Goal: Task Accomplishment & Management: Manage account settings

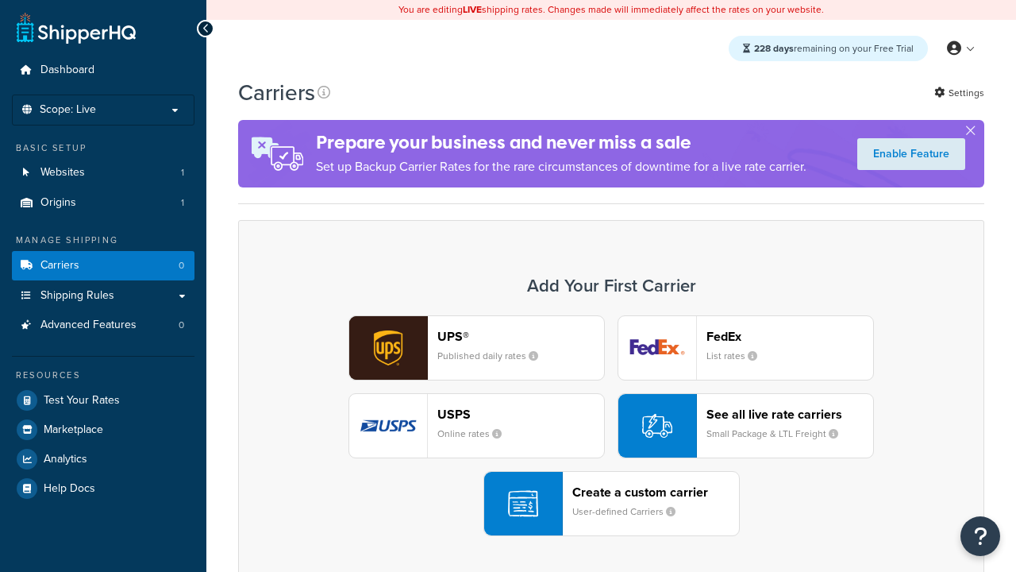
click at [611, 426] on div "UPS® Published daily rates FedEx List rates USPS Online rates See all live rate…" at bounding box center [611, 425] width 713 height 221
click at [790, 336] on header "FedEx" at bounding box center [790, 336] width 167 height 15
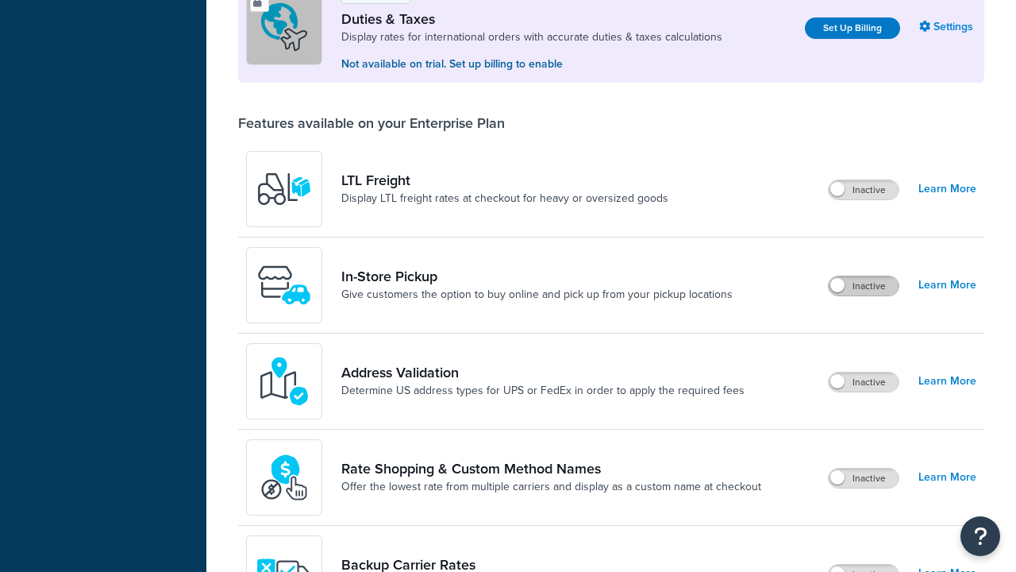
click at [864, 276] on label "Inactive" at bounding box center [864, 285] width 70 height 19
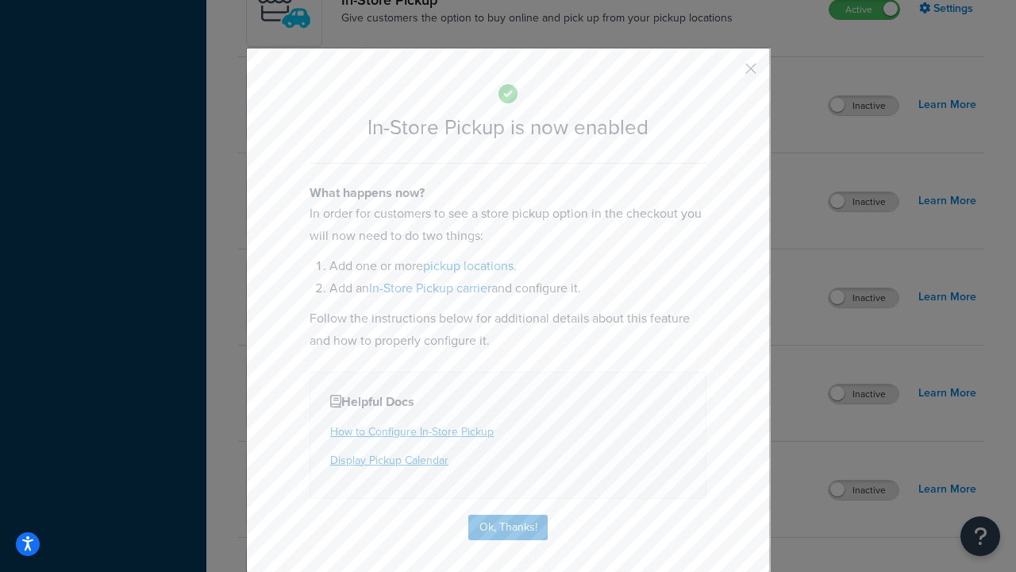
click at [727, 74] on button "button" at bounding box center [728, 74] width 4 height 4
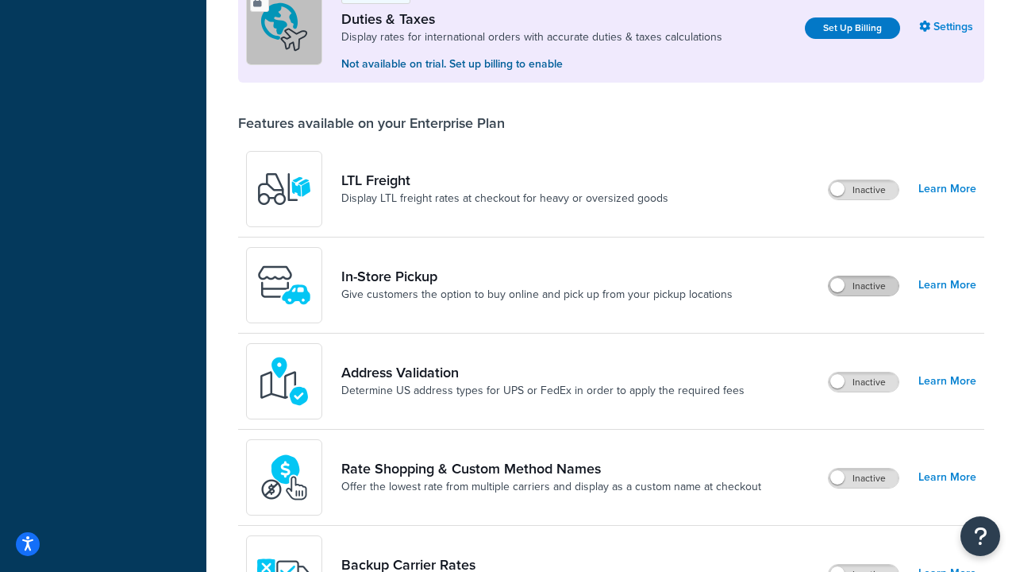
scroll to position [484, 0]
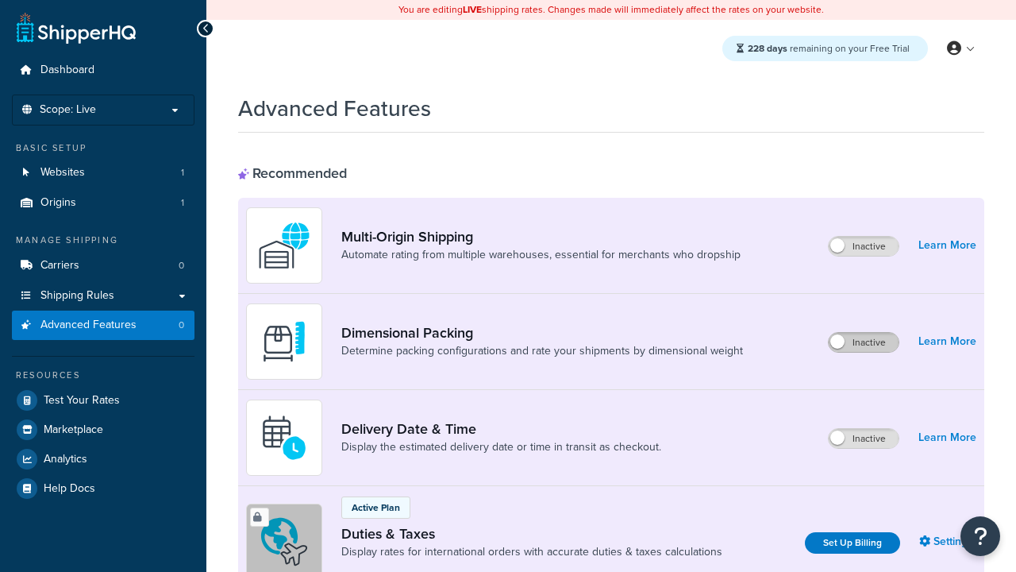
click at [864, 333] on label "Inactive" at bounding box center [864, 342] width 70 height 19
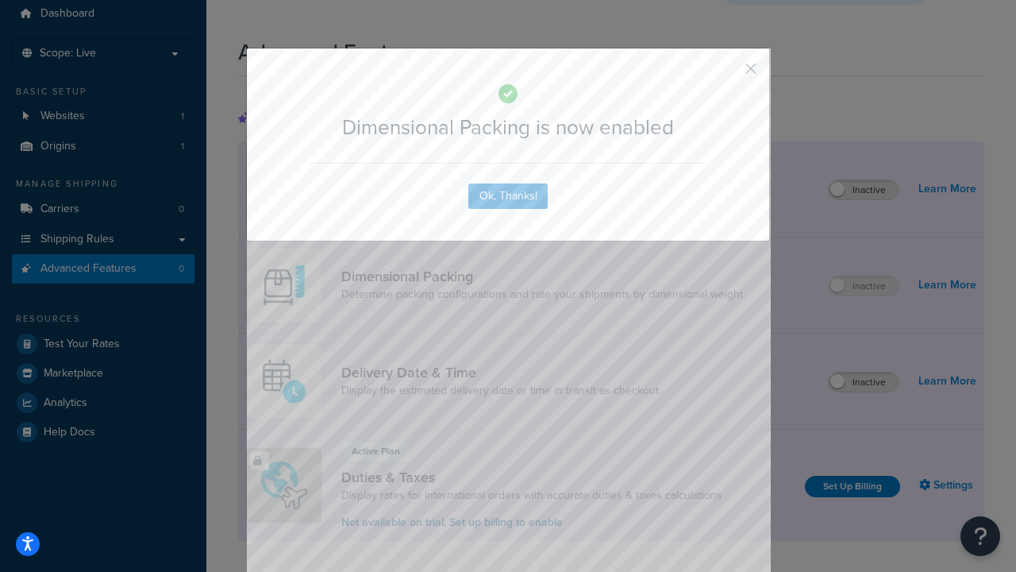
click at [727, 72] on button "button" at bounding box center [728, 74] width 4 height 4
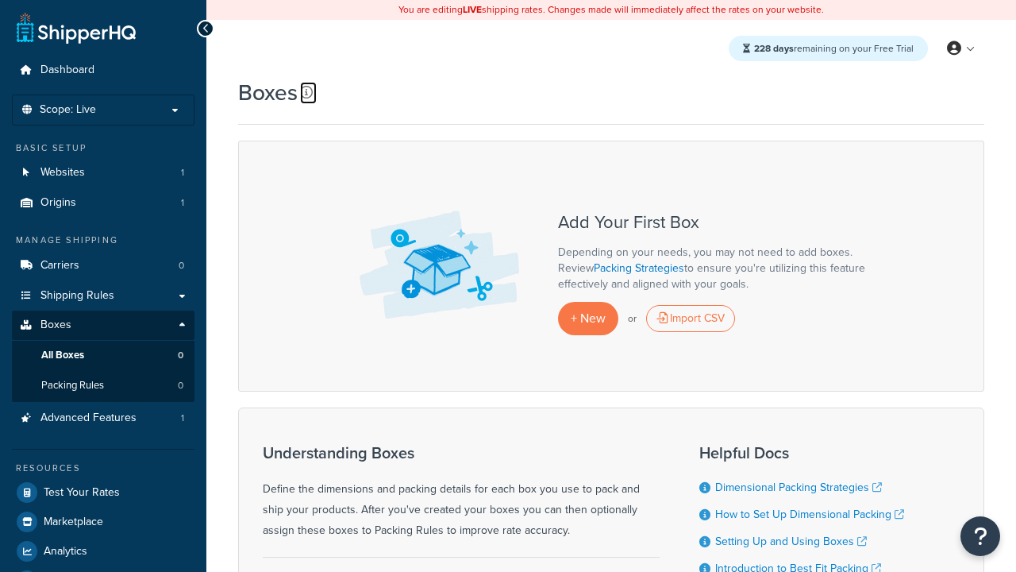
click at [306, 92] on icon at bounding box center [306, 92] width 13 height 13
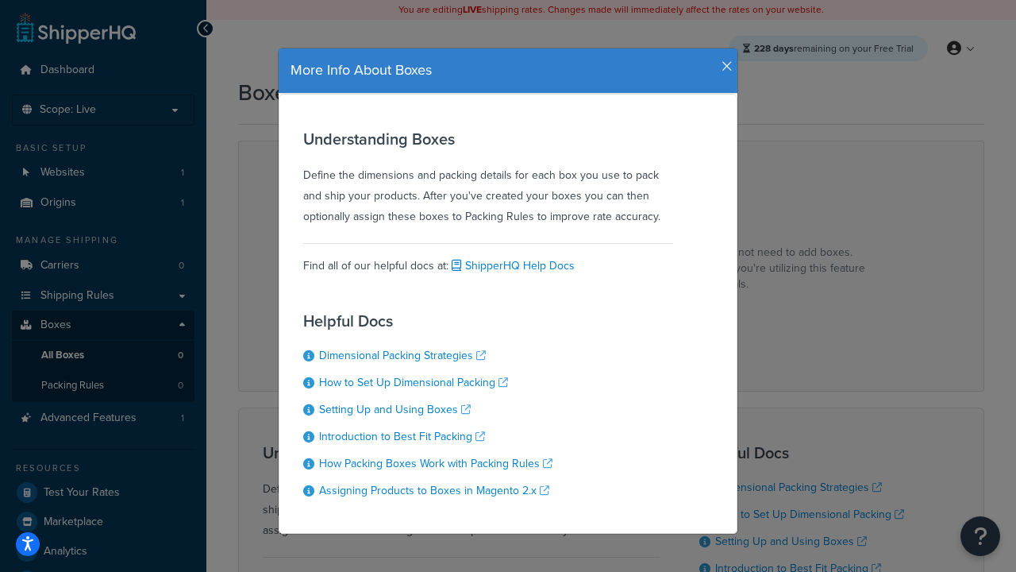
click at [723, 60] on icon "button" at bounding box center [727, 67] width 11 height 14
